Goal: Use online tool/utility: Use online tool/utility

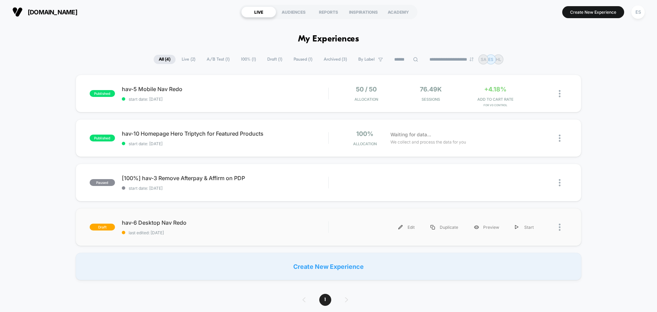
click at [159, 218] on div "draft hav-6 Desktop Nav Redo last edited: [DATE] Edit Duplicate Preview Start" at bounding box center [329, 227] width 506 height 38
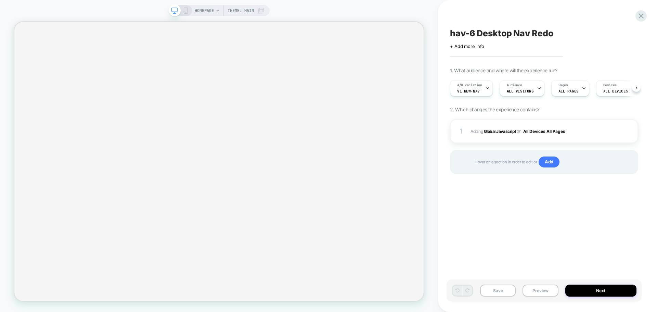
scroll to position [0, 0]
click at [542, 290] on button "Preview" at bounding box center [540, 290] width 36 height 12
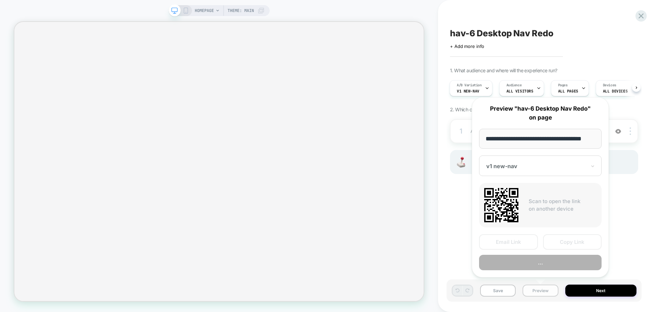
scroll to position [0, 4]
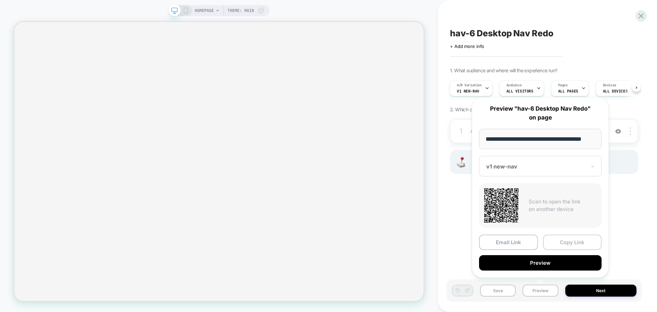
click at [562, 244] on button "Copy Link" at bounding box center [572, 241] width 59 height 15
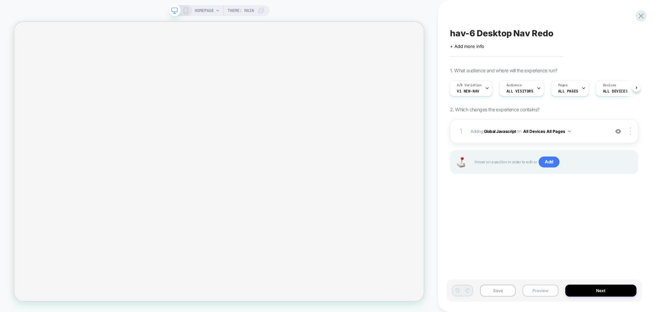
click at [535, 294] on button "Preview" at bounding box center [540, 290] width 36 height 12
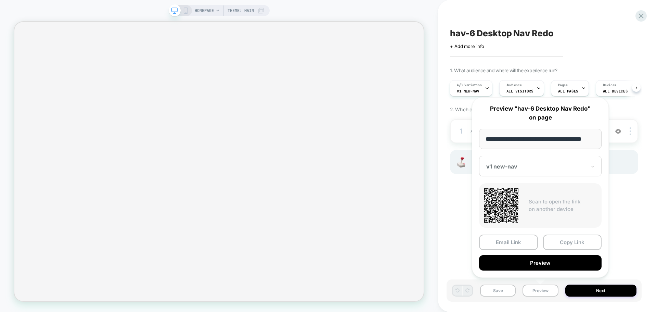
drag, startPoint x: 582, startPoint y: 243, endPoint x: 406, endPoint y: 16, distance: 286.5
click at [580, 239] on button "Copy Link" at bounding box center [572, 241] width 59 height 15
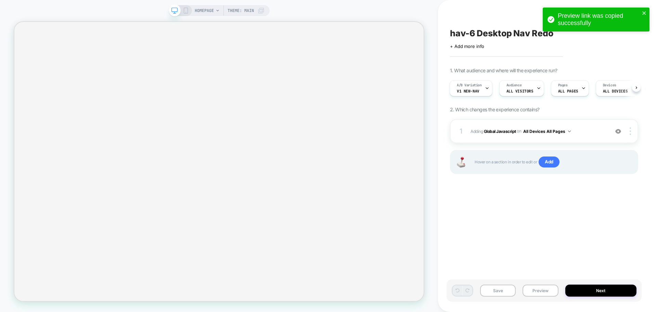
click at [545, 297] on div "Save Preview Next" at bounding box center [543, 290] width 195 height 22
click at [545, 294] on button "Preview" at bounding box center [540, 290] width 36 height 12
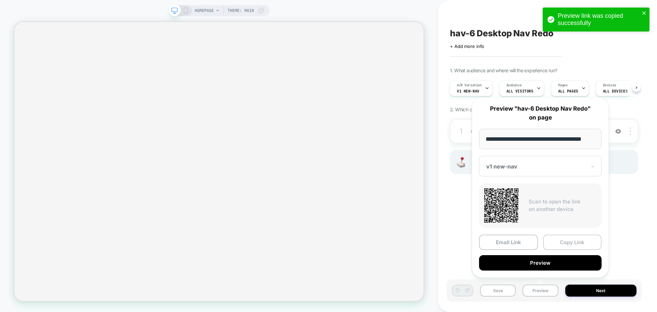
click at [572, 243] on button "Copy Link" at bounding box center [572, 241] width 59 height 15
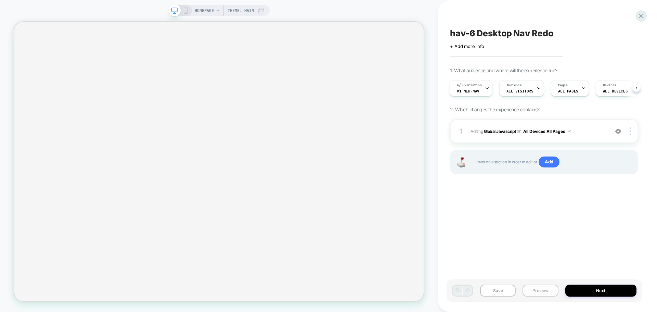
click at [542, 290] on button "Preview" at bounding box center [540, 290] width 36 height 12
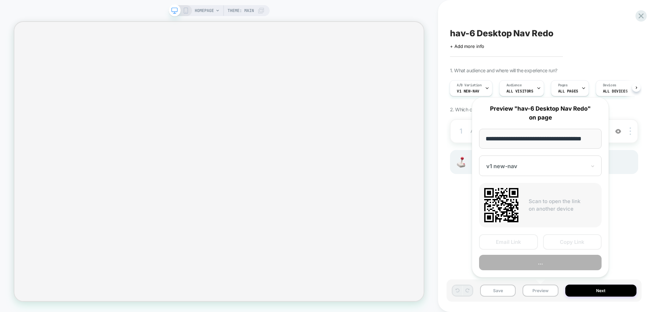
scroll to position [0, 4]
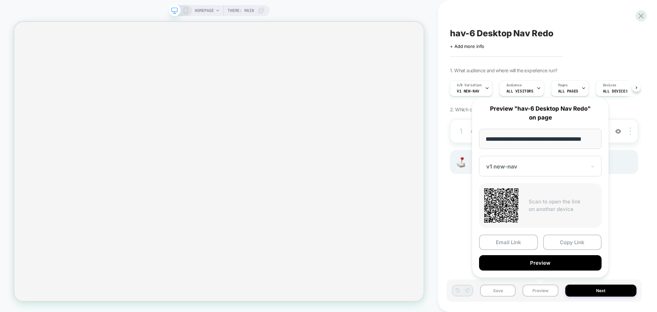
click at [579, 241] on button "Copy Link" at bounding box center [572, 241] width 59 height 15
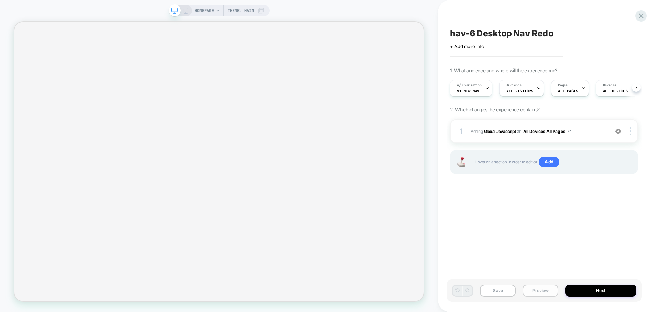
click at [552, 287] on button "Preview" at bounding box center [540, 290] width 36 height 12
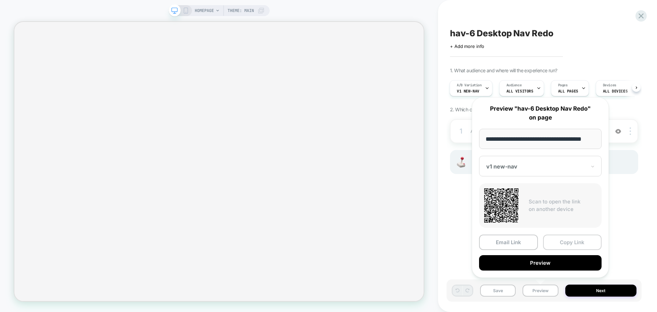
click at [575, 244] on button "Copy Link" at bounding box center [572, 241] width 59 height 15
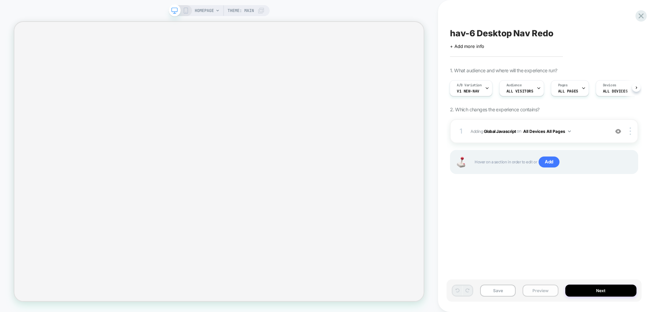
click at [540, 295] on button "Preview" at bounding box center [540, 290] width 36 height 12
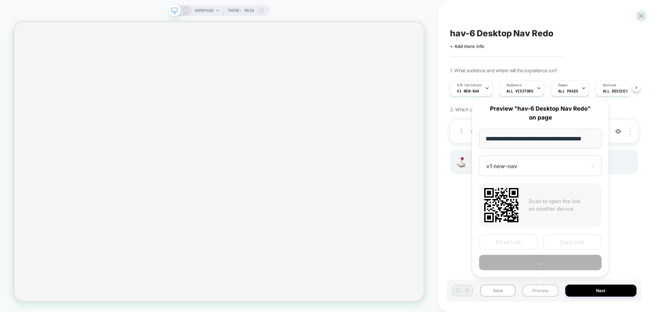
scroll to position [0, 4]
click at [560, 242] on button "Copy Link" at bounding box center [572, 241] width 59 height 15
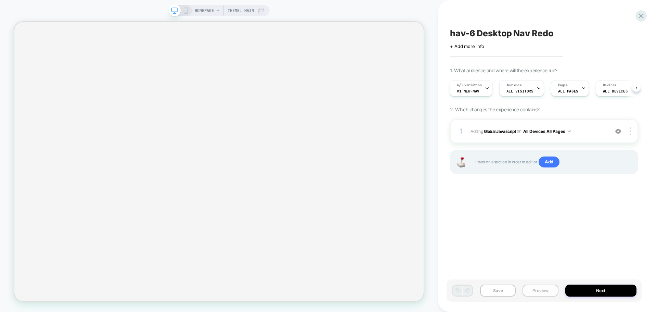
click at [552, 289] on button "Preview" at bounding box center [540, 290] width 36 height 12
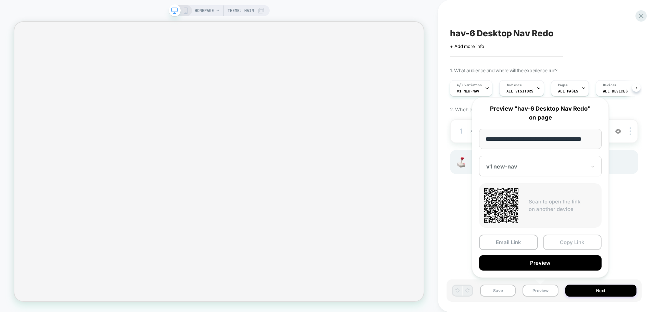
click at [573, 237] on button "Copy Link" at bounding box center [572, 241] width 59 height 15
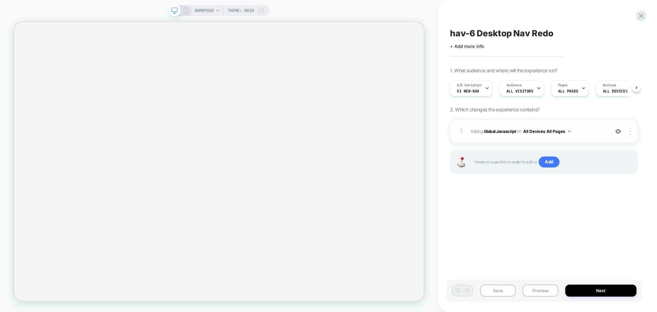
click at [489, 137] on div "1 Adding Global Javascript on All Devices All Pages Add Before Add After Target…" at bounding box center [544, 131] width 188 height 24
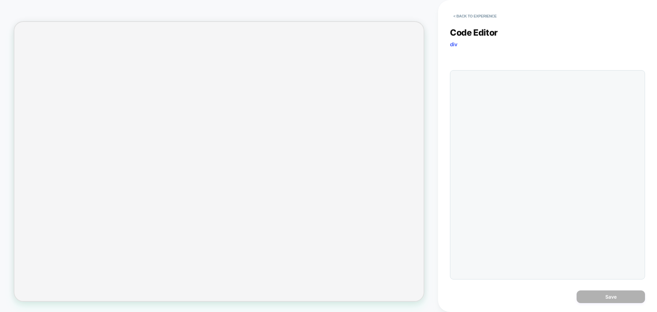
click at [527, 147] on div at bounding box center [547, 174] width 195 height 209
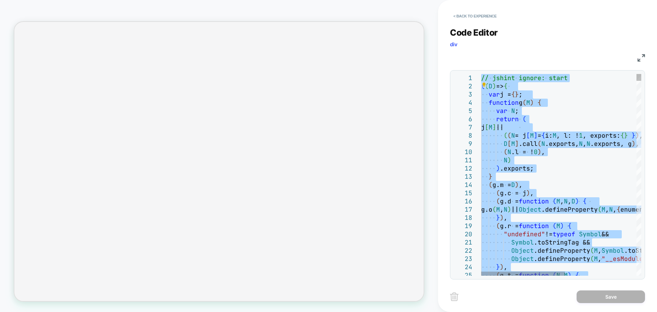
type textarea "**********"
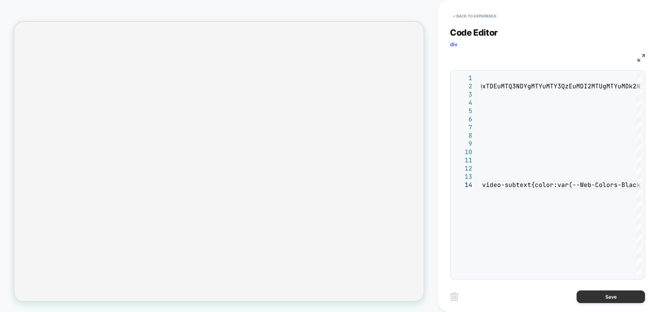
click at [607, 294] on button "Save" at bounding box center [610, 296] width 68 height 13
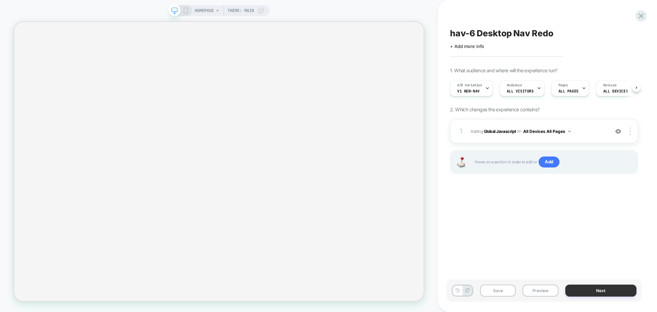
scroll to position [0, 0]
click at [507, 293] on button "Save" at bounding box center [498, 290] width 36 height 12
drag, startPoint x: 507, startPoint y: 293, endPoint x: 521, endPoint y: 297, distance: 14.8
click at [508, 294] on button "Save" at bounding box center [498, 290] width 36 height 12
click at [546, 293] on button "Preview" at bounding box center [540, 290] width 36 height 12
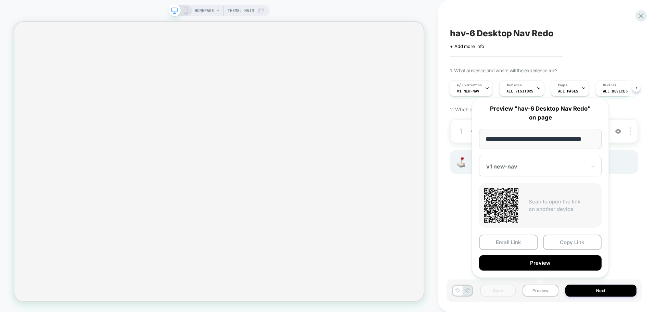
scroll to position [0, 0]
click at [565, 244] on button "Copy Link" at bounding box center [572, 241] width 59 height 15
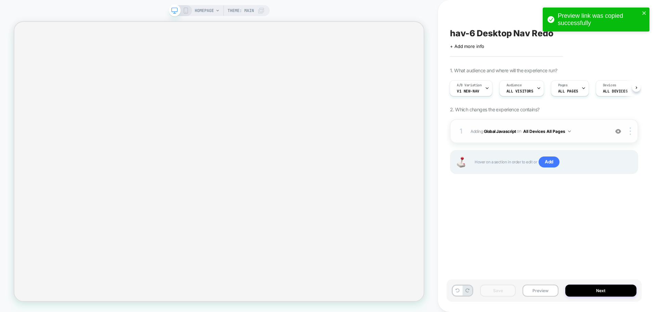
click at [501, 134] on span "Adding Global Javascript on All Devices All Pages" at bounding box center [537, 131] width 135 height 9
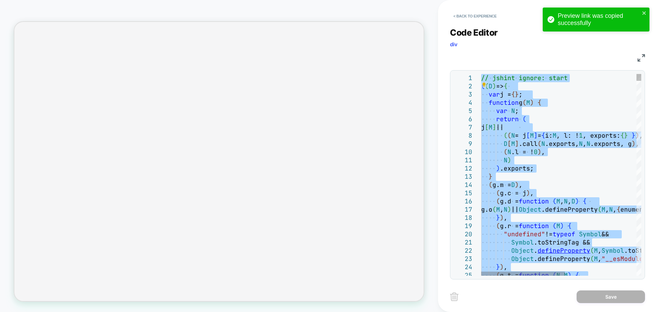
type textarea "**********"
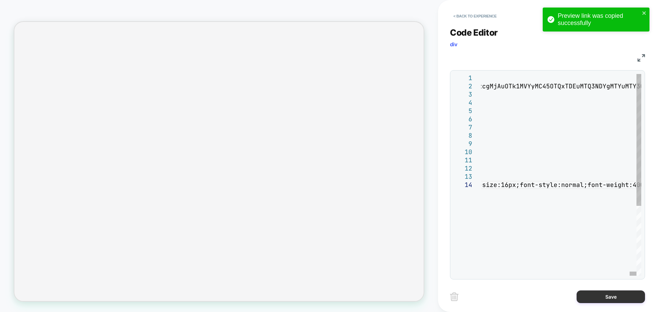
click at [595, 294] on button "Save" at bounding box center [610, 296] width 68 height 13
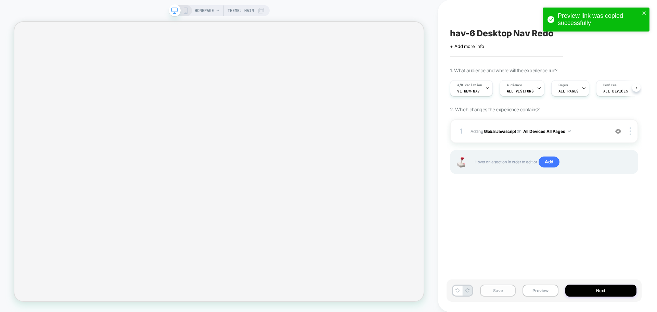
scroll to position [0, 0]
click at [495, 294] on button "Save" at bounding box center [498, 290] width 36 height 12
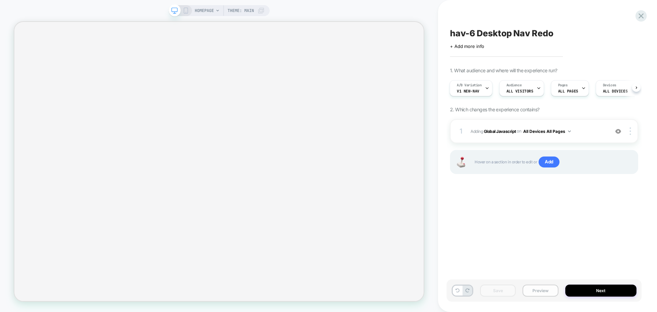
click at [535, 285] on button "Preview" at bounding box center [540, 290] width 36 height 12
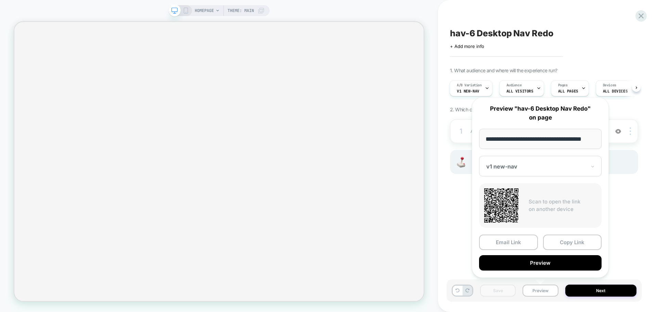
scroll to position [0, 0]
drag, startPoint x: 582, startPoint y: 246, endPoint x: 579, endPoint y: 244, distance: 3.7
click at [582, 245] on button "Copy Link" at bounding box center [572, 241] width 59 height 15
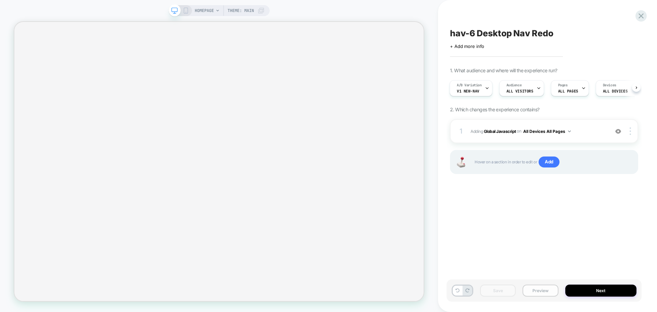
click at [537, 293] on button "Preview" at bounding box center [540, 290] width 36 height 12
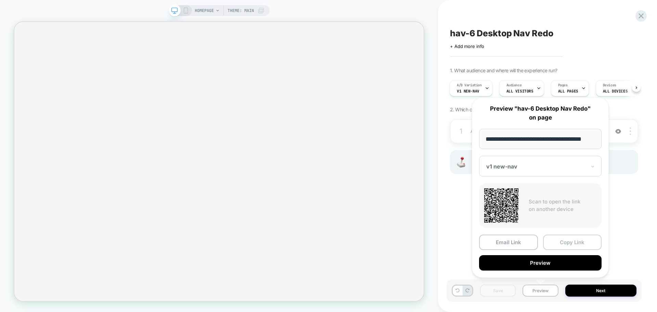
click at [576, 237] on button "Copy Link" at bounding box center [572, 241] width 59 height 15
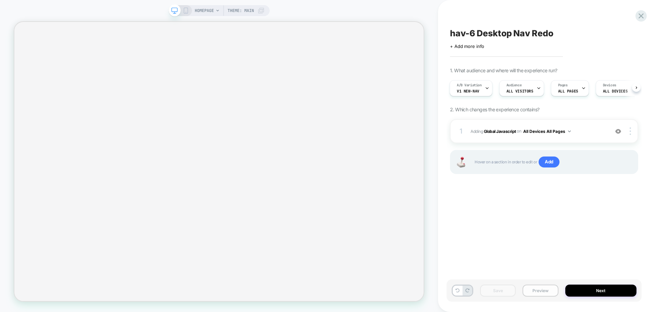
click at [532, 291] on button "Preview" at bounding box center [540, 290] width 36 height 12
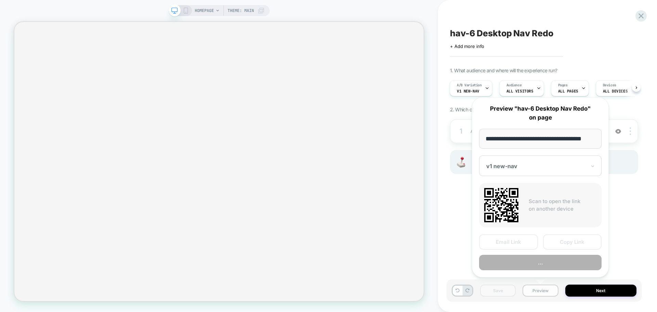
scroll to position [0, 4]
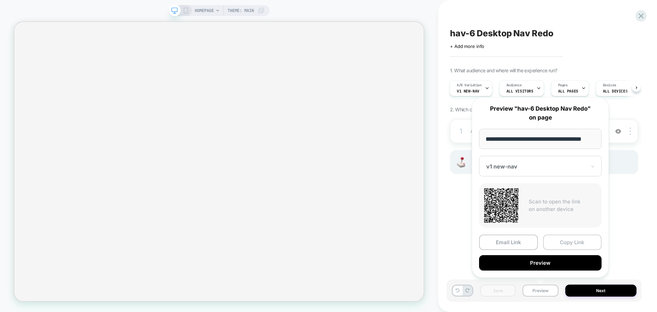
click at [563, 238] on button "Copy Link" at bounding box center [572, 241] width 59 height 15
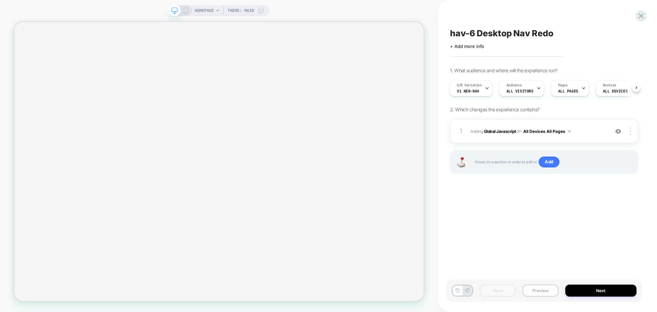
click at [538, 287] on button "Preview" at bounding box center [540, 290] width 36 height 12
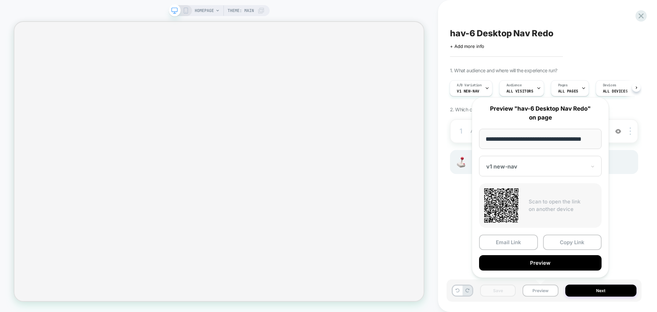
drag, startPoint x: 577, startPoint y: 249, endPoint x: 578, endPoint y: 244, distance: 5.2
click at [577, 248] on button "Copy Link" at bounding box center [572, 241] width 59 height 15
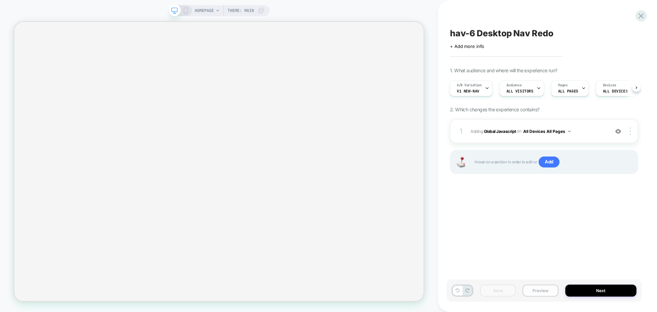
drag, startPoint x: 539, startPoint y: 275, endPoint x: 543, endPoint y: 295, distance: 20.3
click at [540, 278] on div "hav-6 Desktop Nav Redo Click to edit experience details + Add more info 1. What…" at bounding box center [543, 156] width 195 height 298
click at [543, 295] on button "Preview" at bounding box center [540, 290] width 36 height 12
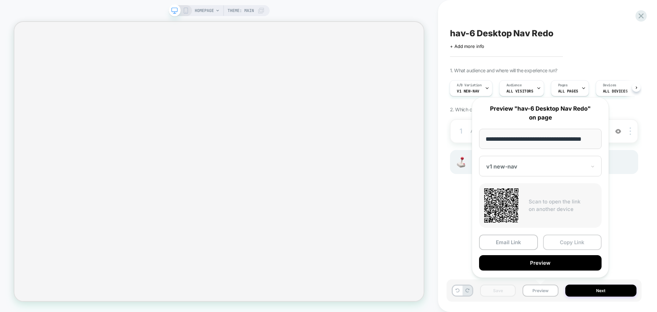
click at [563, 245] on button "Copy Link" at bounding box center [572, 241] width 59 height 15
